Goal: Check status: Check status

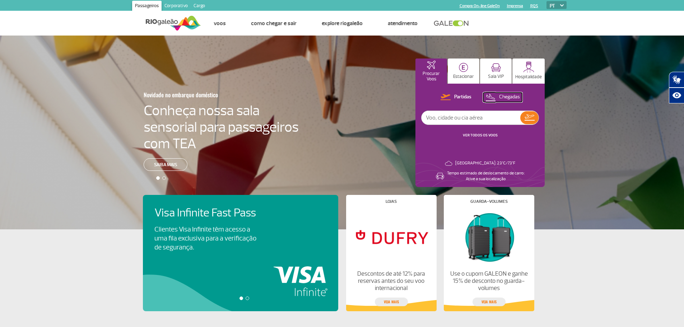
click at [510, 98] on p "Chegadas" at bounding box center [509, 97] width 21 height 7
click at [462, 118] on input "text" at bounding box center [471, 118] width 99 height 14
type input "salvador"
click at [486, 134] on link "VER TODOS OS VOOS" at bounding box center [480, 135] width 35 height 5
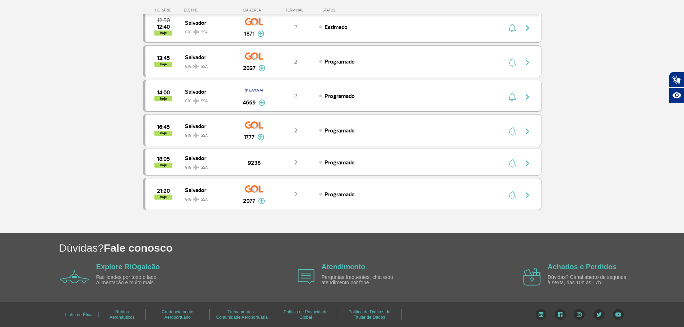
scroll to position [252, 0]
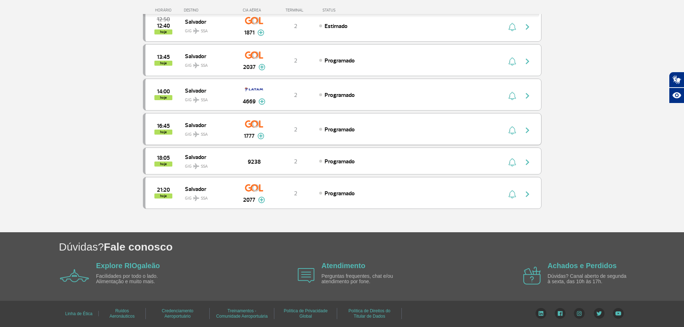
click at [334, 129] on span "Programado" at bounding box center [340, 129] width 30 height 7
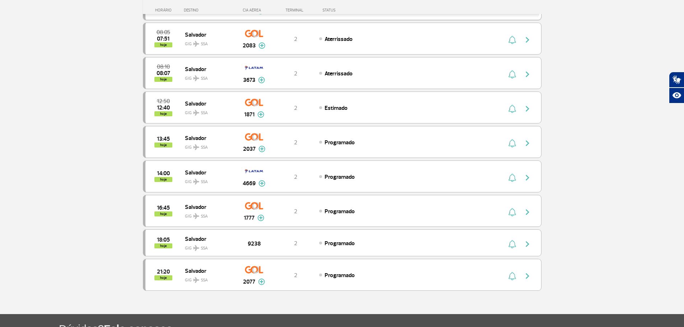
scroll to position [180, 0]
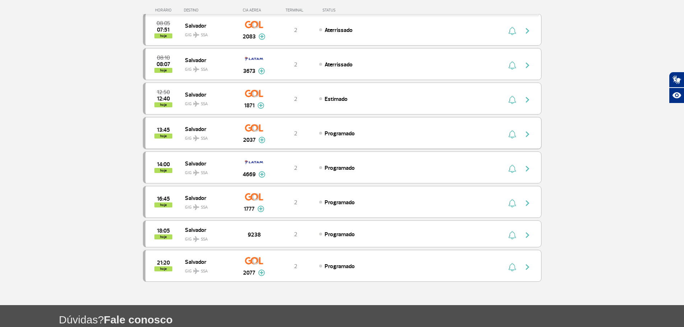
click at [344, 133] on span "Programado" at bounding box center [340, 133] width 30 height 7
